Goal: Task Accomplishment & Management: Complete application form

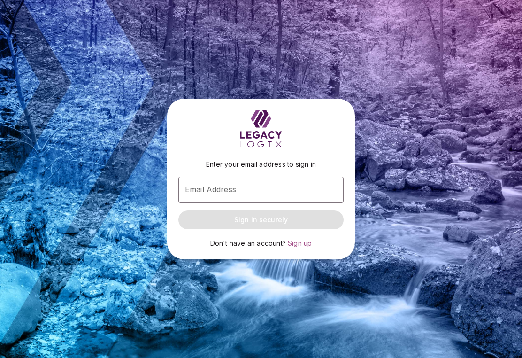
click at [226, 190] on div "Email Address Email Address" at bounding box center [260, 190] width 165 height 26
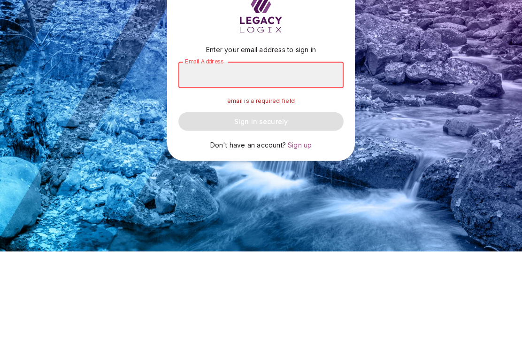
type input "**********"
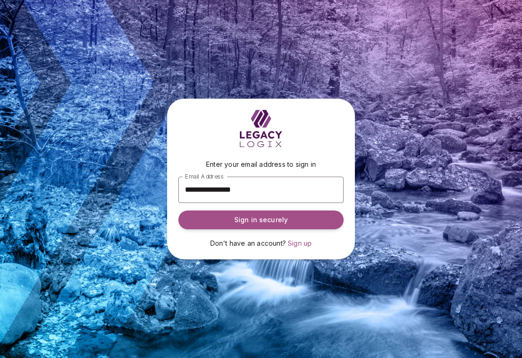
click at [293, 216] on button "Sign in securely" at bounding box center [260, 219] width 165 height 19
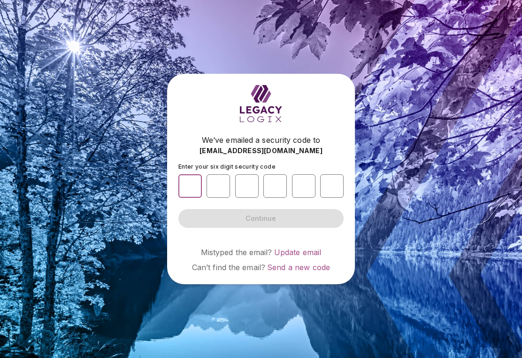
click at [188, 191] on input "number" at bounding box center [189, 185] width 23 height 23
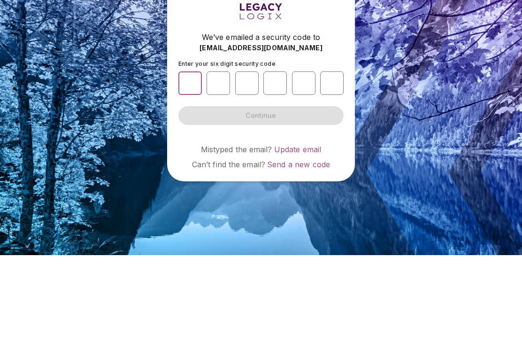
type input "*"
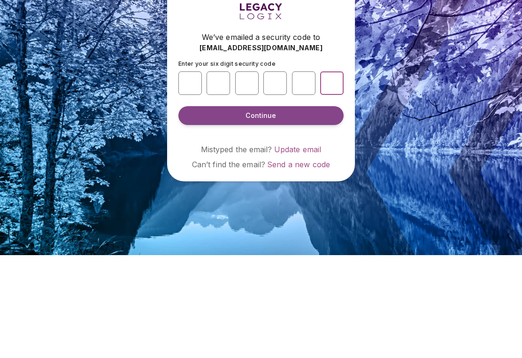
type input "*"
click at [265, 214] on span "Continue" at bounding box center [261, 218] width 31 height 9
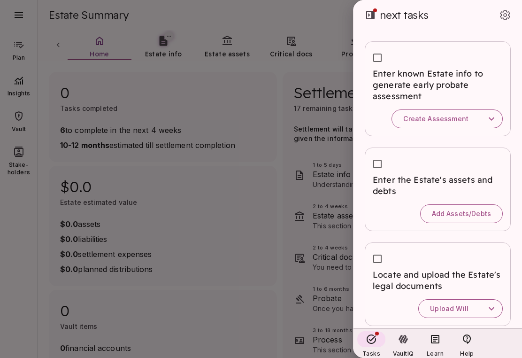
click at [234, 246] on div at bounding box center [261, 179] width 522 height 358
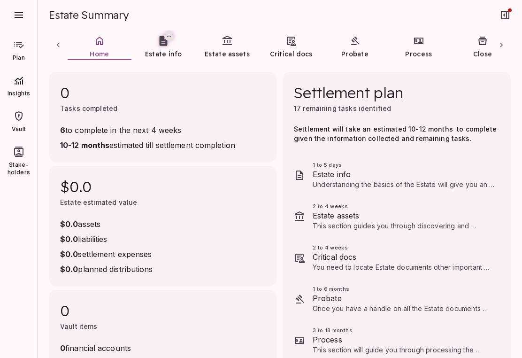
click at [352, 179] on span "Estate info" at bounding box center [404, 174] width 183 height 11
click at [341, 176] on span "Estate info" at bounding box center [404, 174] width 183 height 11
click at [341, 209] on span "2 to 4 weeks" at bounding box center [404, 206] width 183 height 8
click at [96, 49] on span "Home" at bounding box center [99, 53] width 19 height 9
click at [60, 48] on icon at bounding box center [58, 44] width 9 height 9
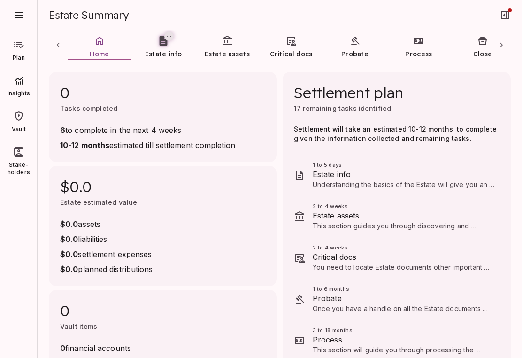
click at [59, 47] on icon at bounding box center [58, 45] width 3 height 5
click at [25, 83] on div at bounding box center [19, 80] width 26 height 15
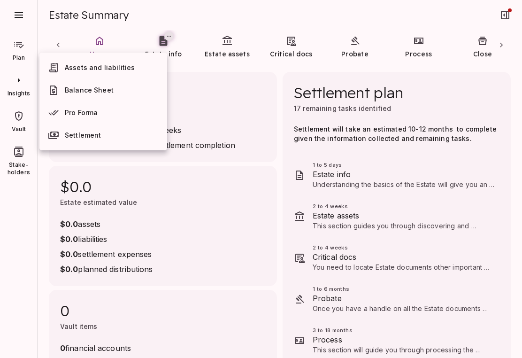
click at [25, 119] on div at bounding box center [261, 179] width 522 height 358
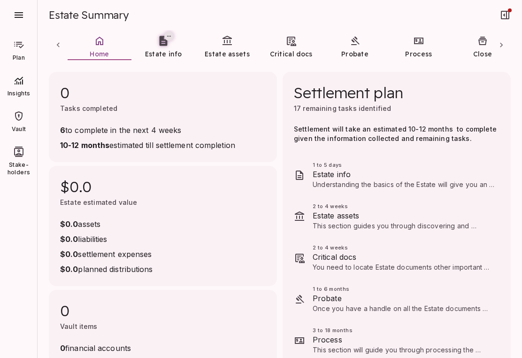
click at [303, 183] on div at bounding box center [303, 175] width 19 height 26
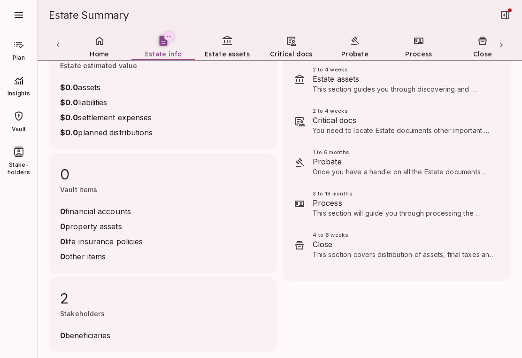
scroll to position [137, 0]
click at [72, 315] on span "Stakeholders" at bounding box center [82, 314] width 45 height 8
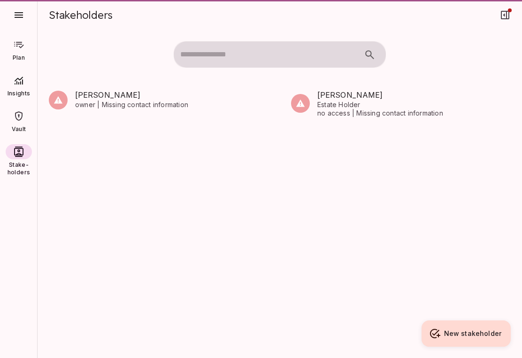
scroll to position [0, 0]
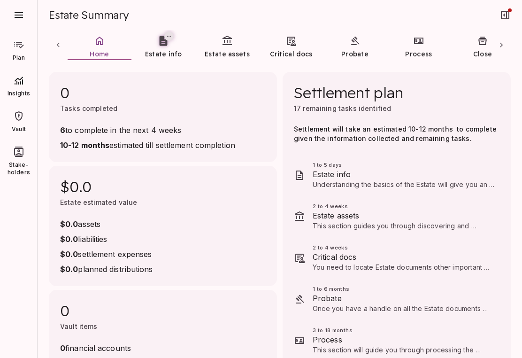
click at [95, 108] on span "Tasks completed" at bounding box center [88, 108] width 57 height 8
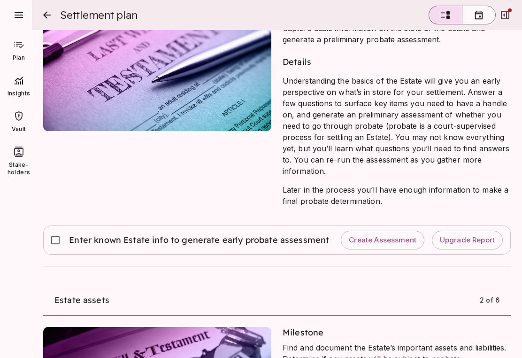
scroll to position [62, 0]
click at [382, 241] on span "Create Assessment" at bounding box center [383, 240] width 68 height 9
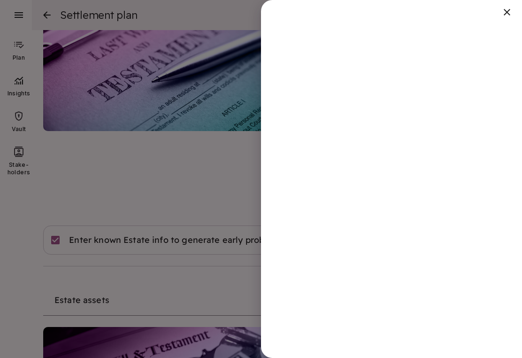
scroll to position [3, 0]
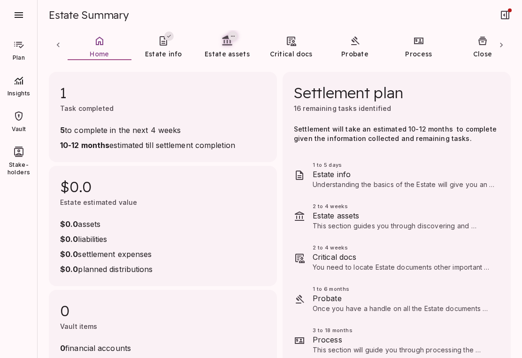
click at [332, 178] on span "Estate info" at bounding box center [404, 174] width 183 height 11
click at [67, 130] on span "5 to complete in the next 4 weeks" at bounding box center [147, 129] width 175 height 11
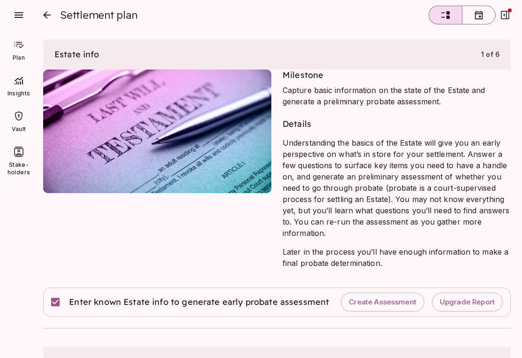
scroll to position [317, 0]
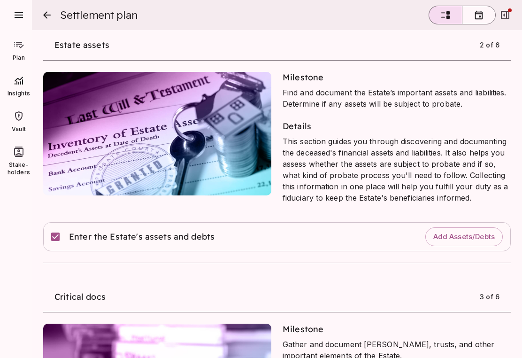
click at [451, 239] on span "Add Assets/Debts" at bounding box center [465, 237] width 62 height 9
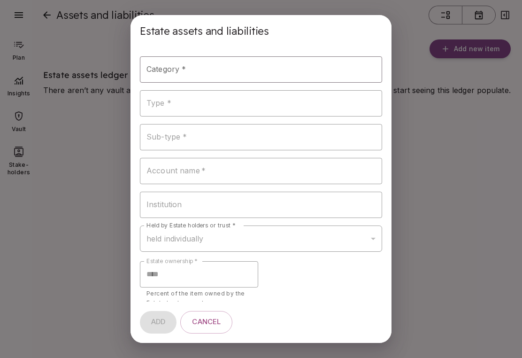
click at [192, 68] on input "Category *" at bounding box center [254, 70] width 220 height 18
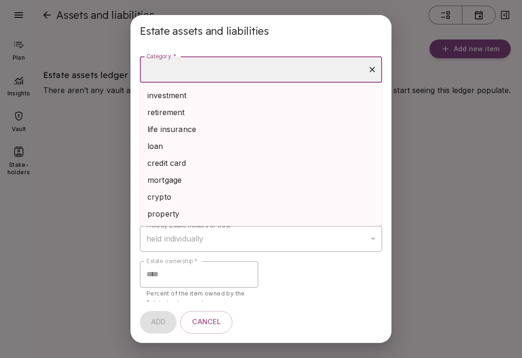
scroll to position [16, 0]
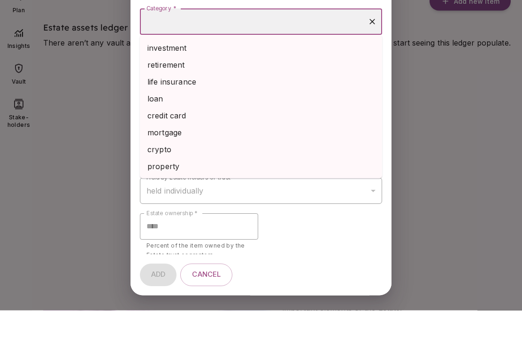
click at [177, 104] on li "retirement" at bounding box center [261, 112] width 242 height 17
type input "**********"
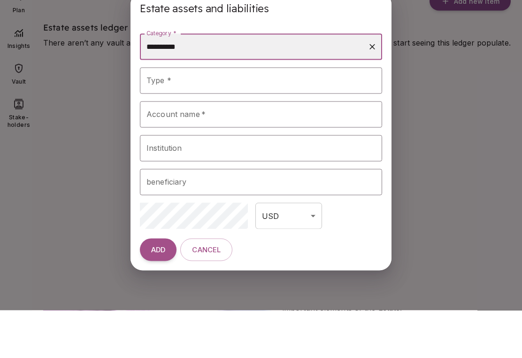
click at [200, 119] on input "Type *" at bounding box center [254, 128] width 220 height 18
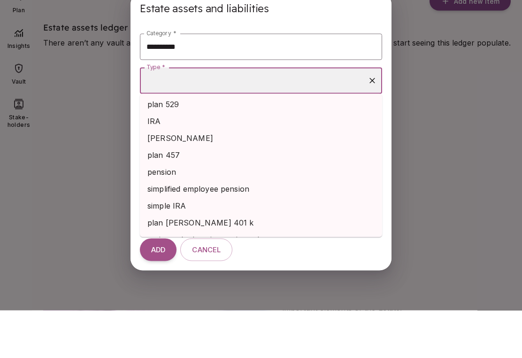
scroll to position [36, 0]
click at [157, 160] on li "IRA" at bounding box center [261, 168] width 242 height 17
type input "***"
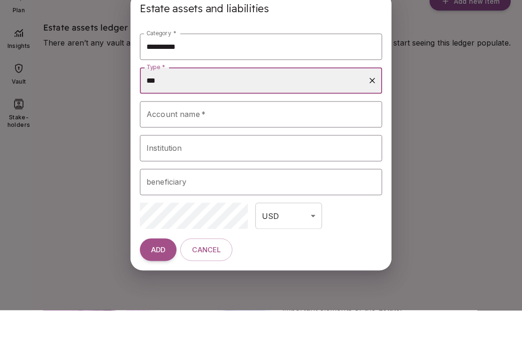
click at [210, 149] on input "Account name   *" at bounding box center [261, 162] width 242 height 26
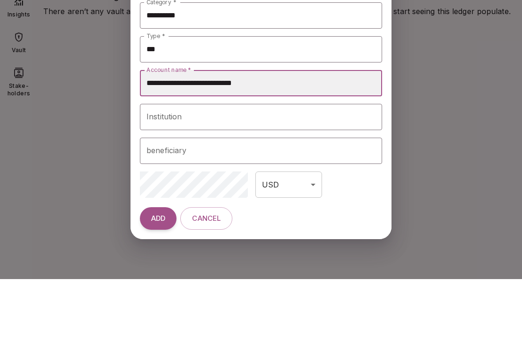
type input "**********"
click at [204, 183] on input "Institution" at bounding box center [261, 196] width 242 height 26
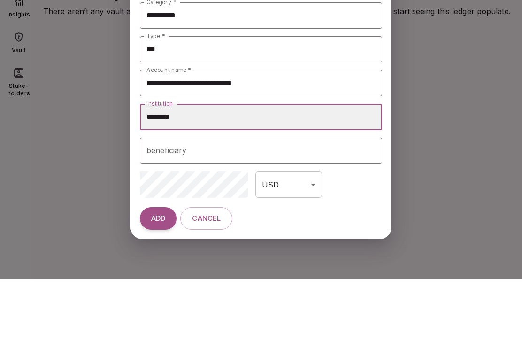
type input "********"
click at [191, 221] on input "beneficiary" at bounding box center [261, 230] width 234 height 18
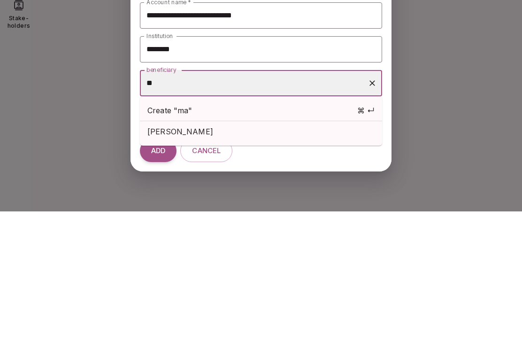
type input "*"
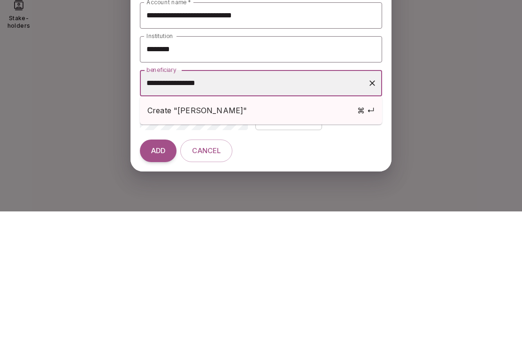
type input "**********"
click at [164, 293] on span "ADD" at bounding box center [158, 297] width 14 height 9
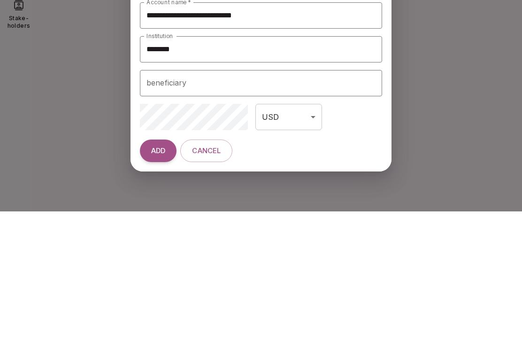
click at [158, 293] on span "ADD" at bounding box center [158, 297] width 14 height 9
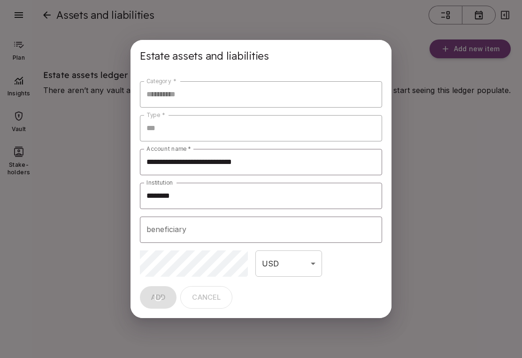
click at [160, 297] on div "ADD Cancel" at bounding box center [261, 297] width 261 height 41
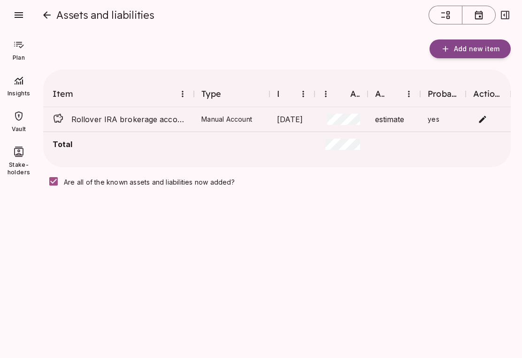
click at [465, 48] on span "Add new item" at bounding box center [477, 49] width 46 height 8
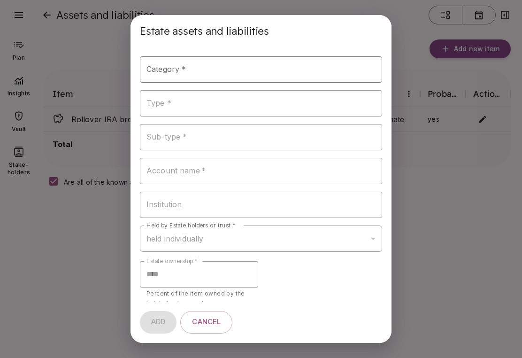
click at [207, 70] on input "Category *" at bounding box center [254, 70] width 220 height 18
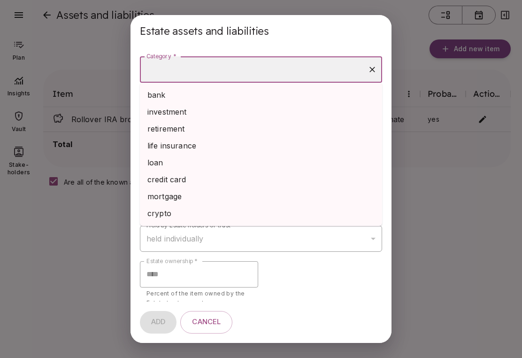
click at [179, 125] on li "retirement" at bounding box center [261, 128] width 242 height 17
type input "**********"
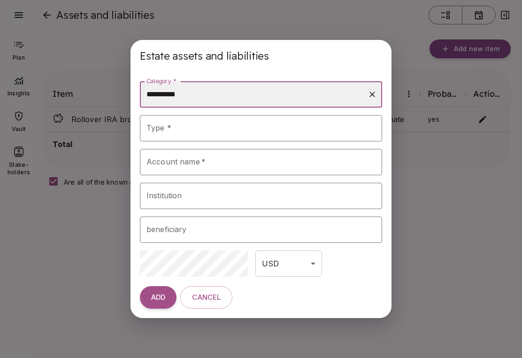
click at [180, 128] on input "Type *" at bounding box center [254, 128] width 220 height 18
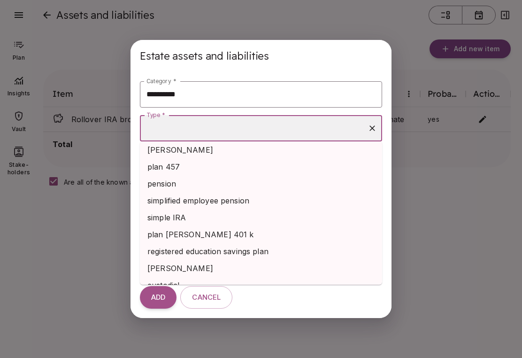
scroll to position [70, 0]
click at [183, 152] on li "ROTH IRA" at bounding box center [261, 150] width 242 height 17
type input "********"
